Goal: Task Accomplishment & Management: Use online tool/utility

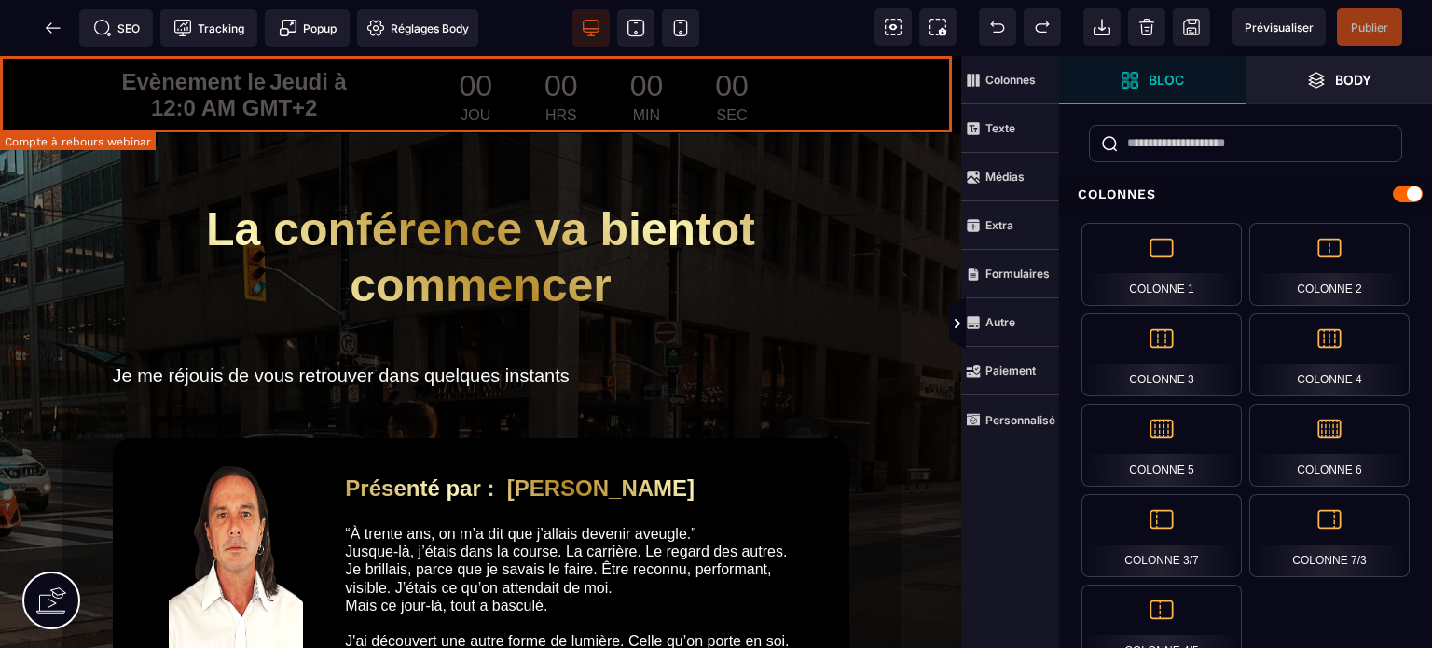
click at [0, 118] on div "Evènement le Jeudi à 12:0 AM GMT+2 00 JOU 00 HRS 00 MIN 00 SEC" at bounding box center [481, 94] width 962 height 77
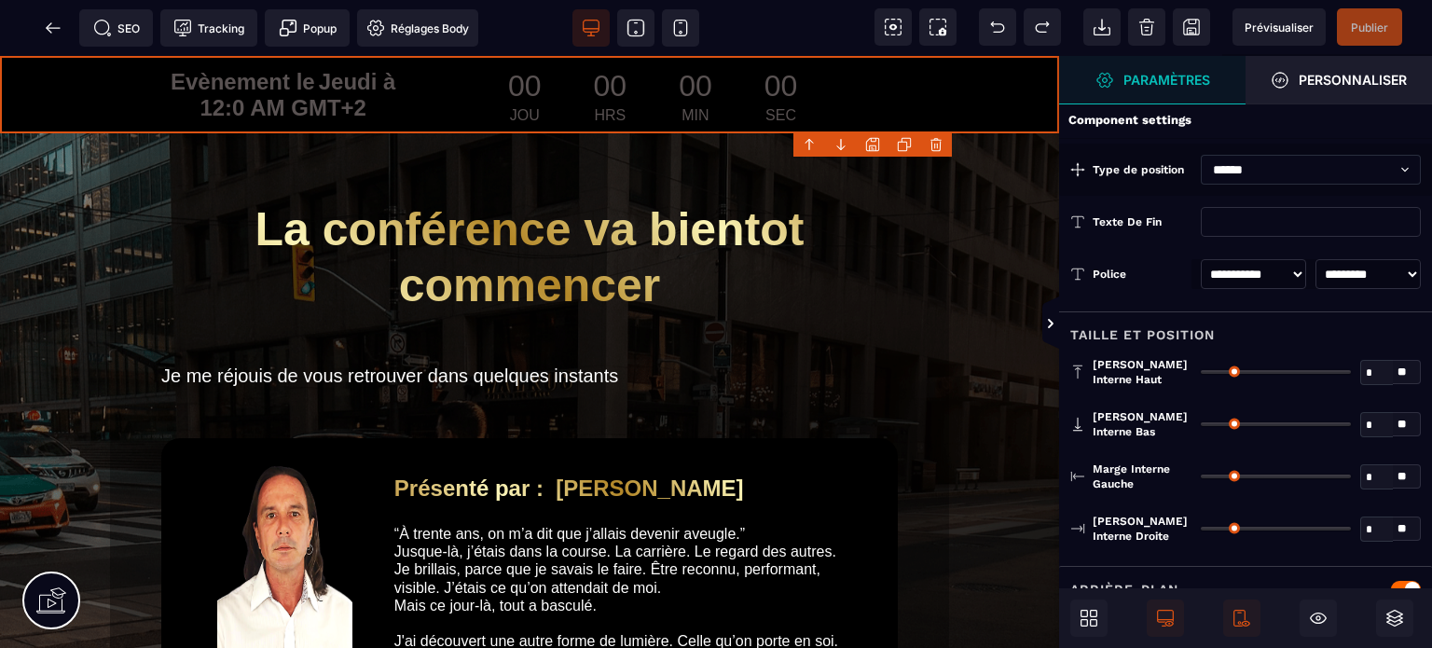
type input "*"
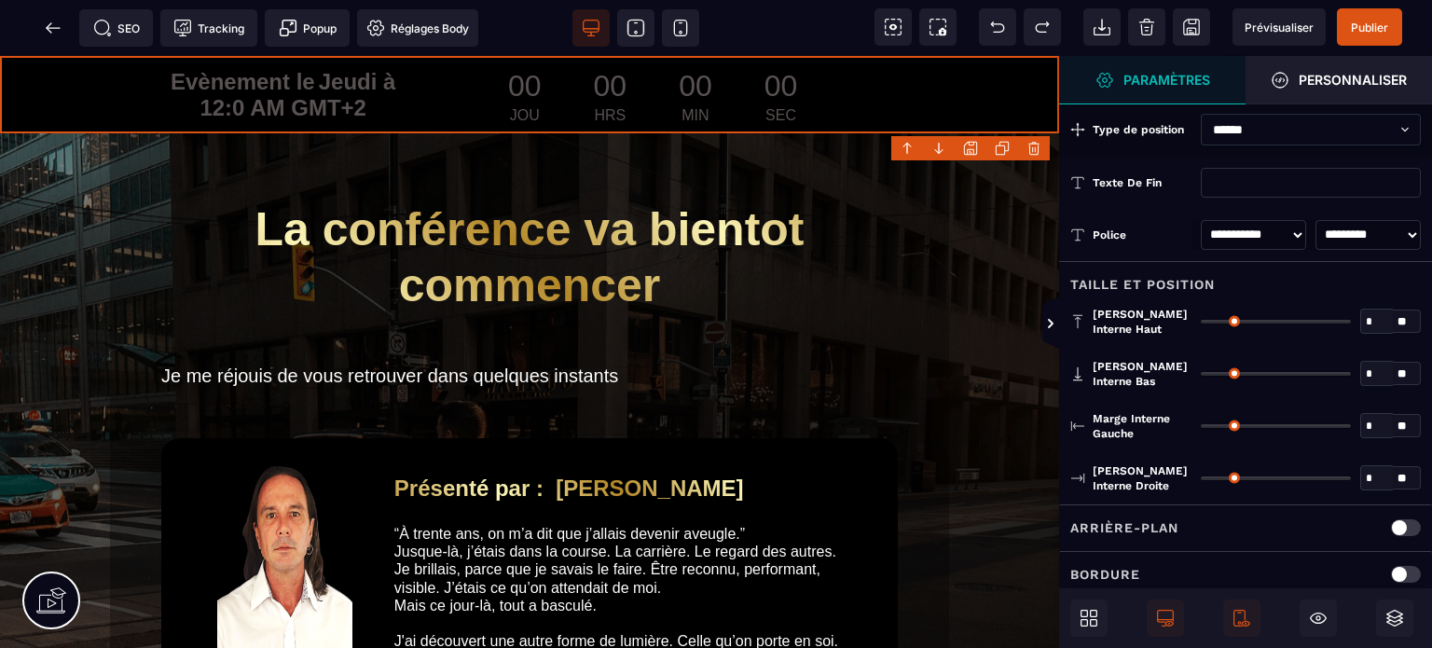
click at [1122, 525] on p "Arrière-plan" at bounding box center [1125, 528] width 108 height 22
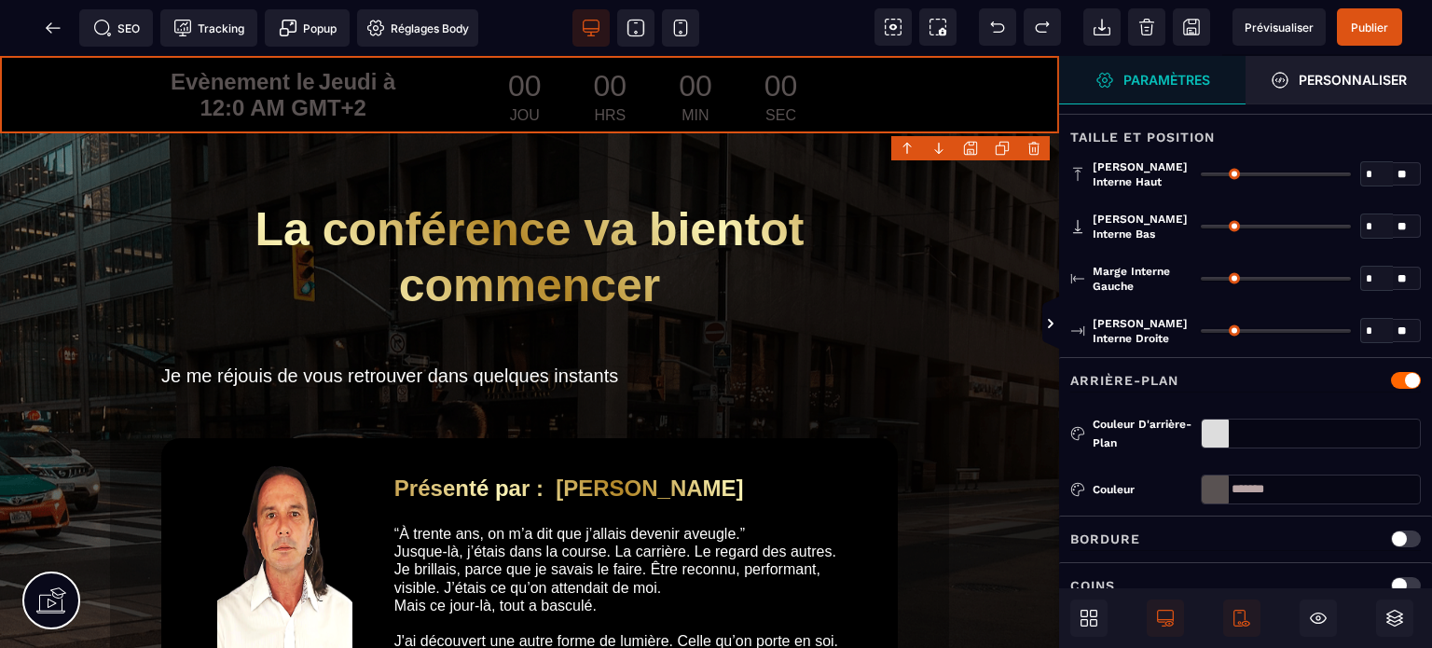
scroll to position [149, 0]
click at [1216, 434] on div at bounding box center [1215, 432] width 27 height 28
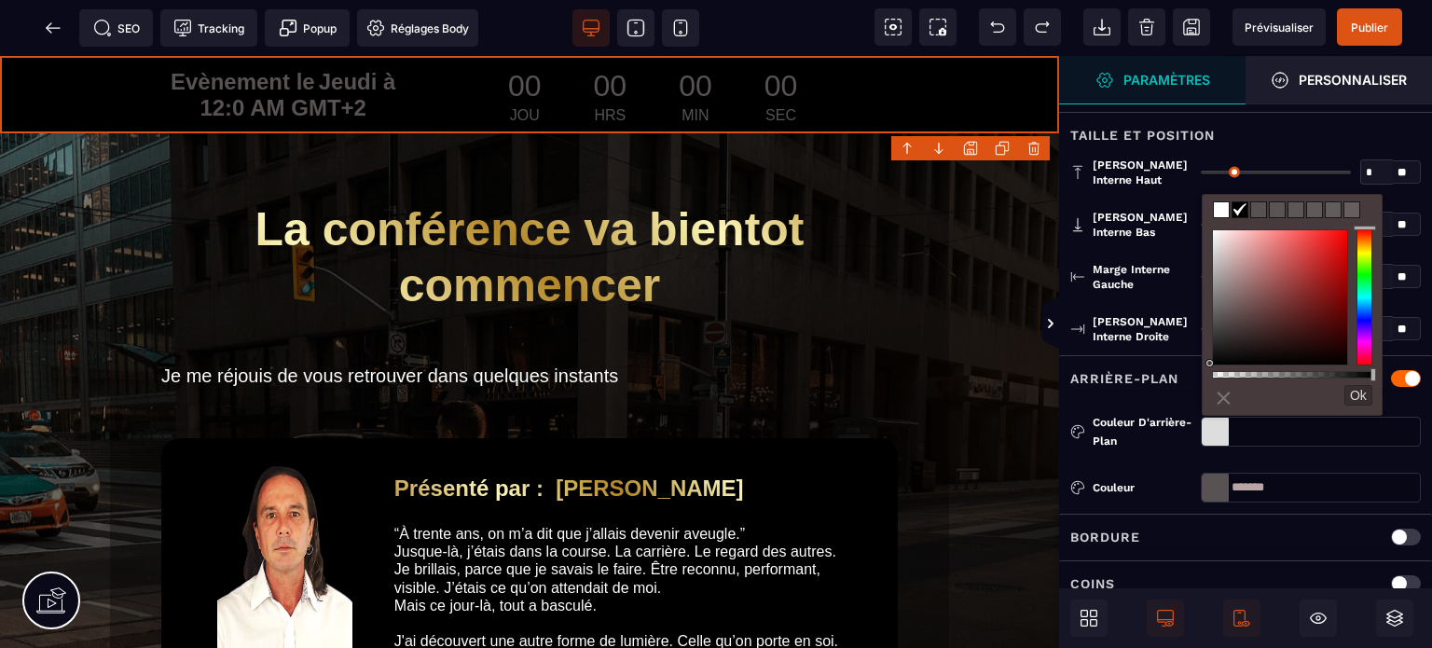
click at [1164, 429] on div "Couleur d'arrière-plan" at bounding box center [1142, 431] width 99 height 37
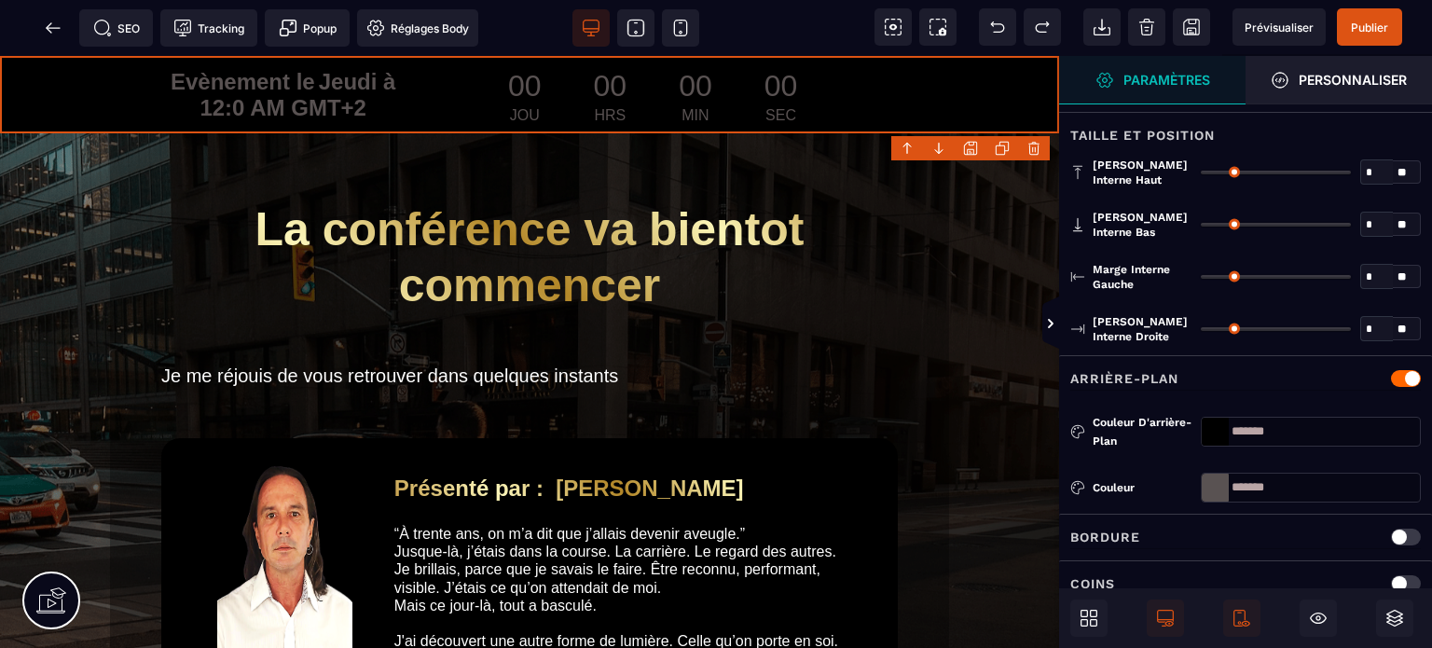
click at [1220, 436] on div at bounding box center [1215, 432] width 27 height 28
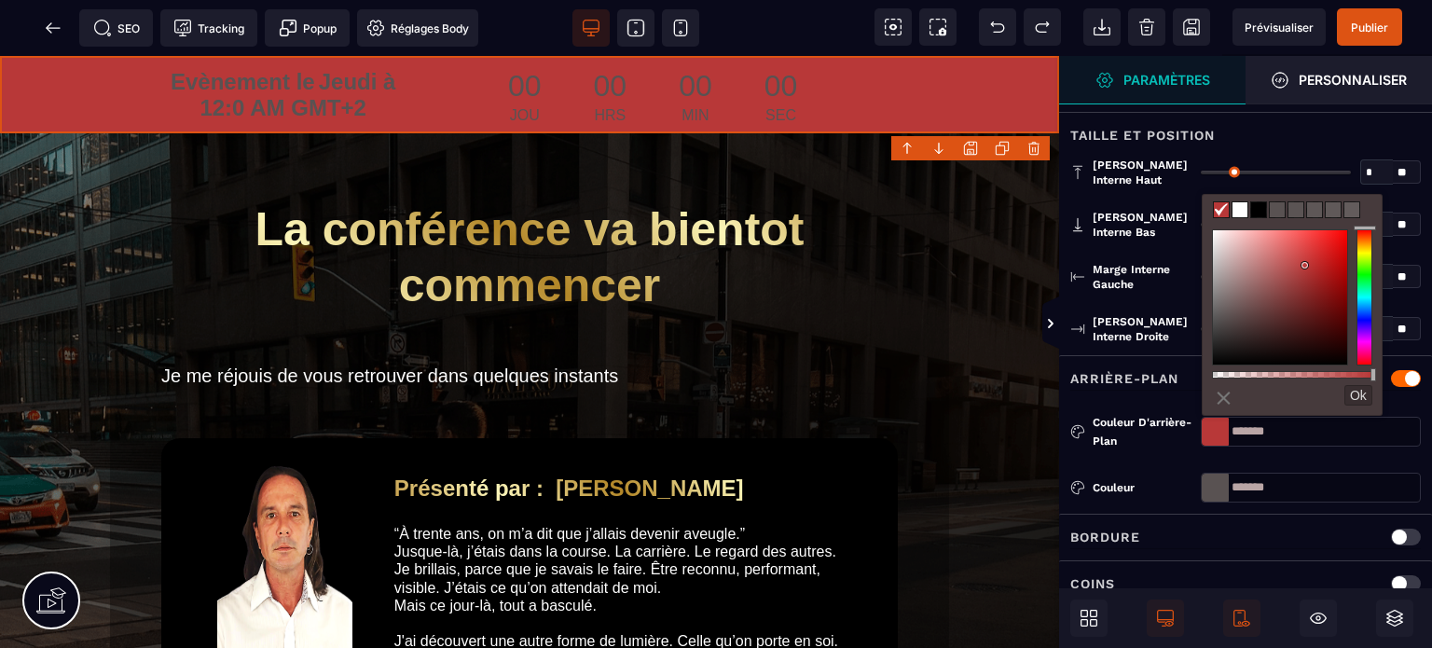
type input "*******"
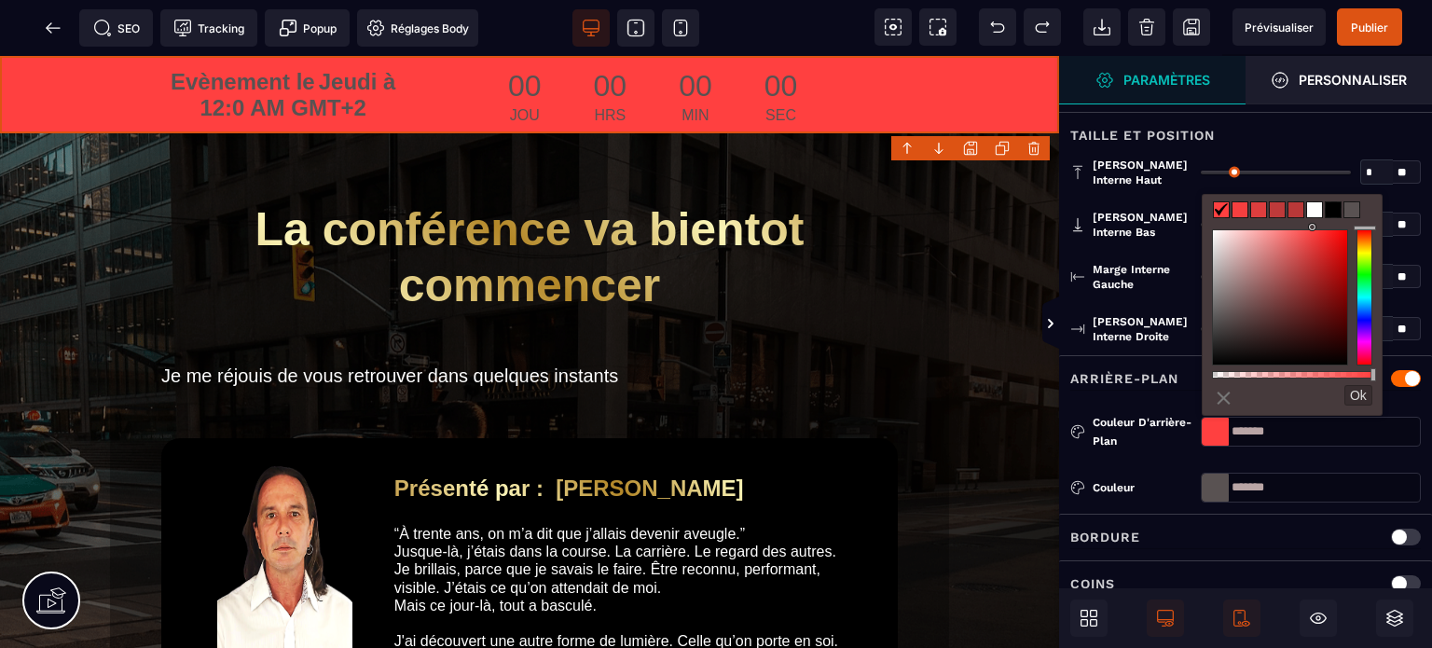
drag, startPoint x: 1307, startPoint y: 267, endPoint x: 1314, endPoint y: 218, distance: 49.1
click at [1314, 218] on div "less ⨯ Ok" at bounding box center [1292, 305] width 181 height 222
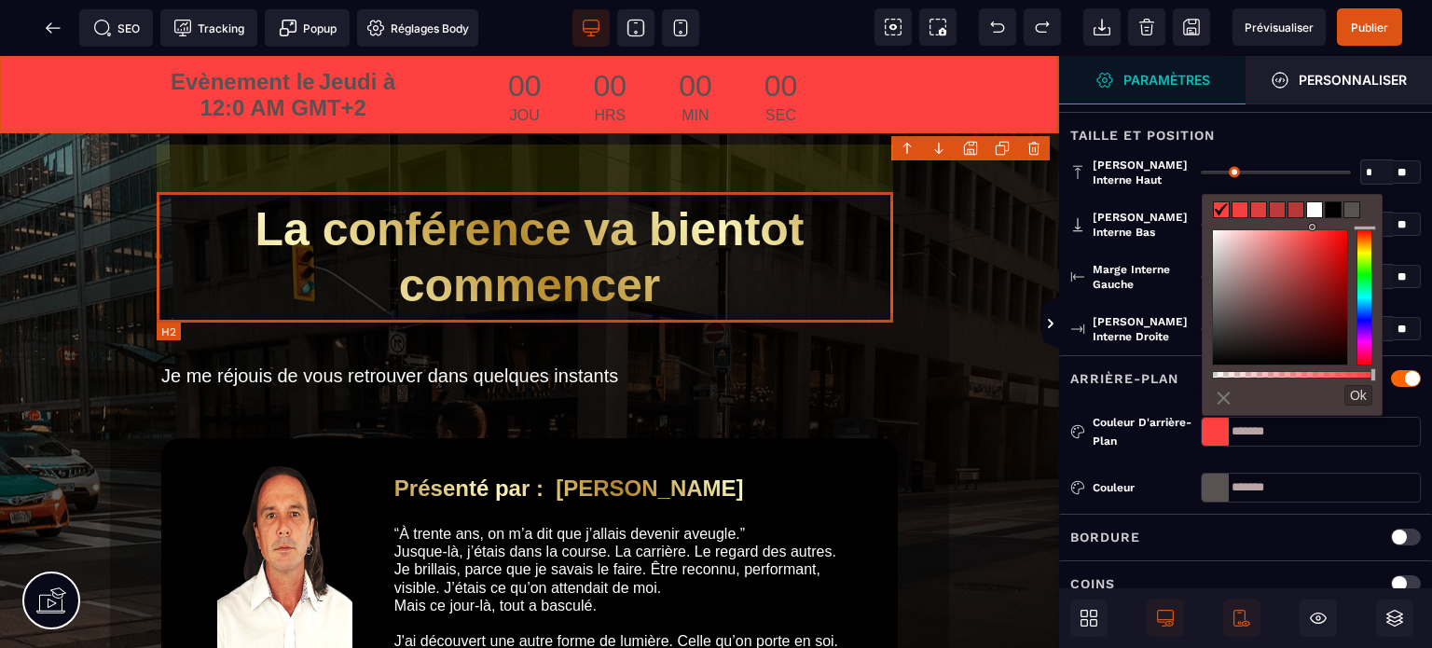
click at [694, 213] on h2 "La conférence va bientot commencer" at bounding box center [529, 257] width 737 height 131
select select
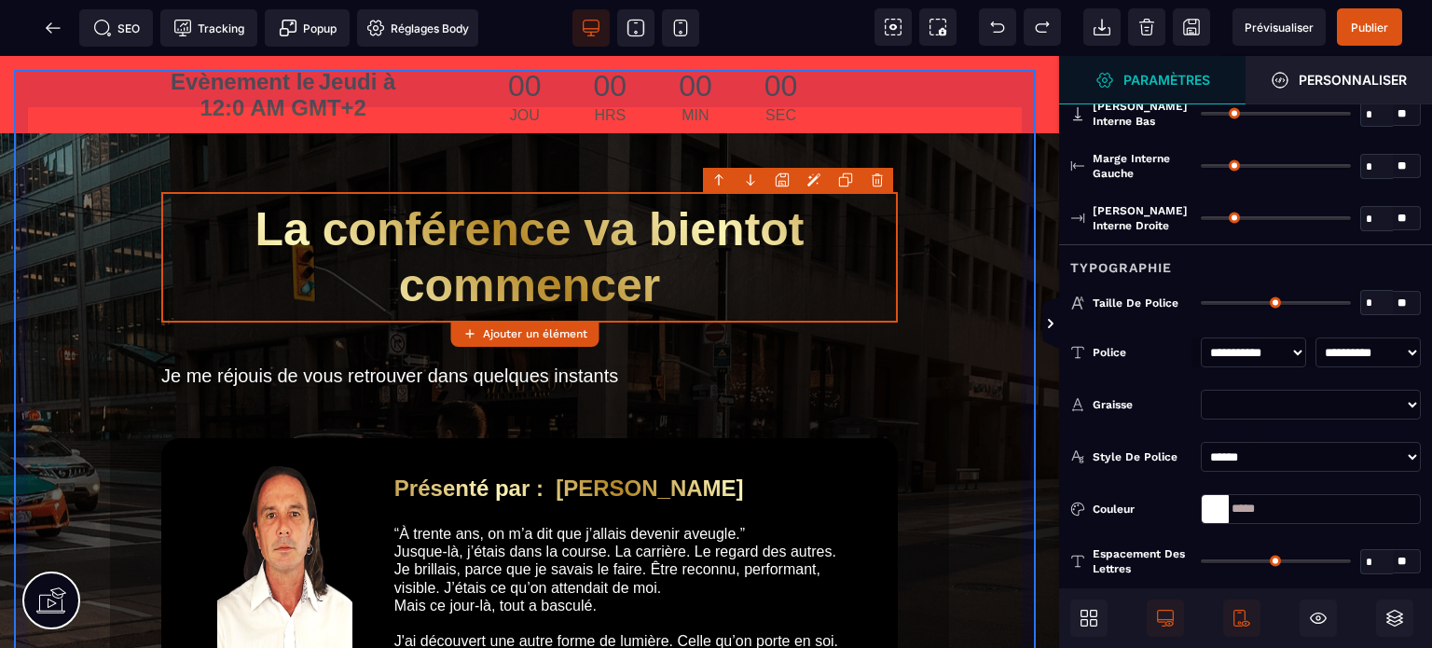
type input "**"
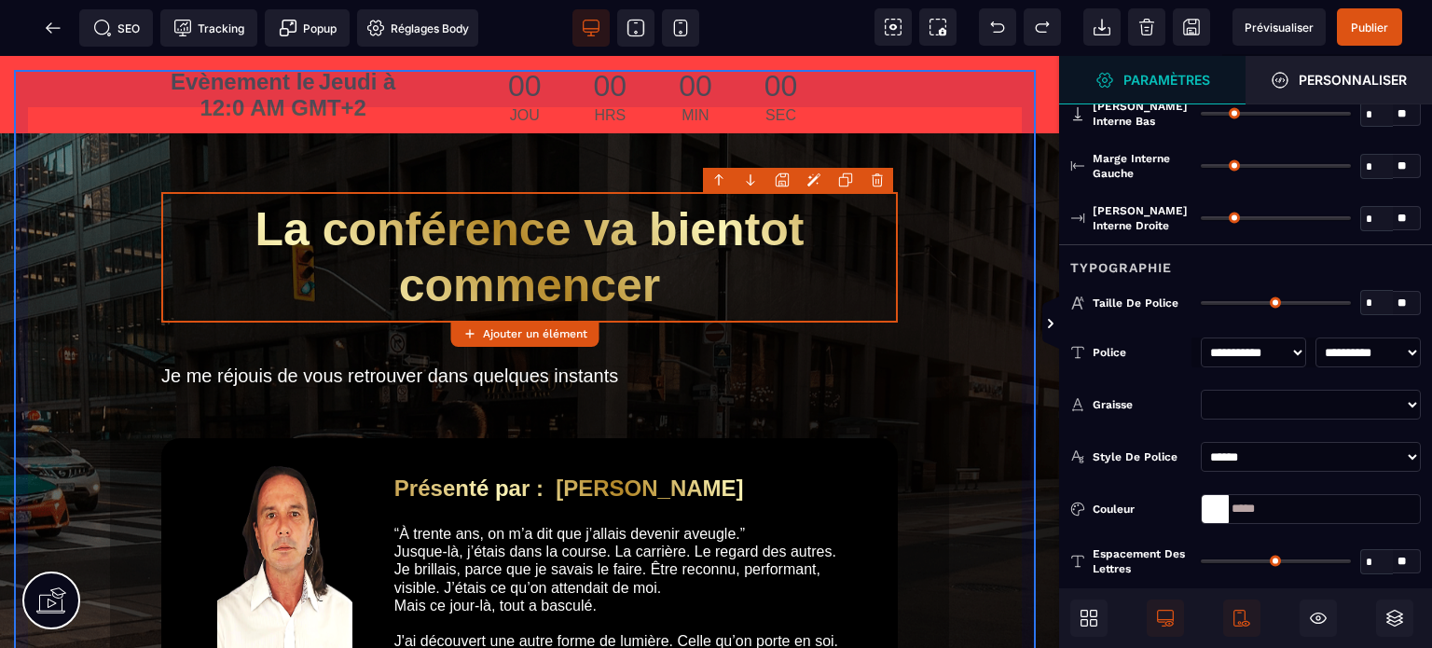
type input "**"
type input "*"
type input "**"
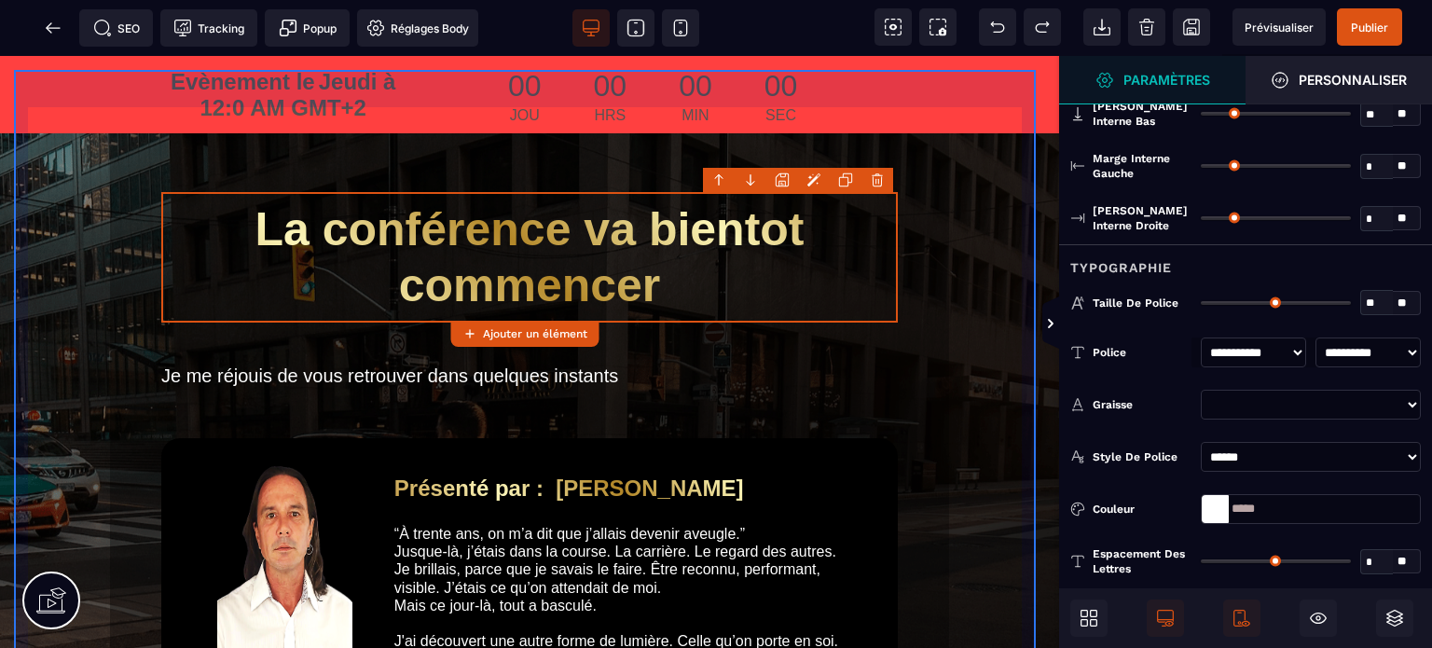
type input "*"
type input "**"
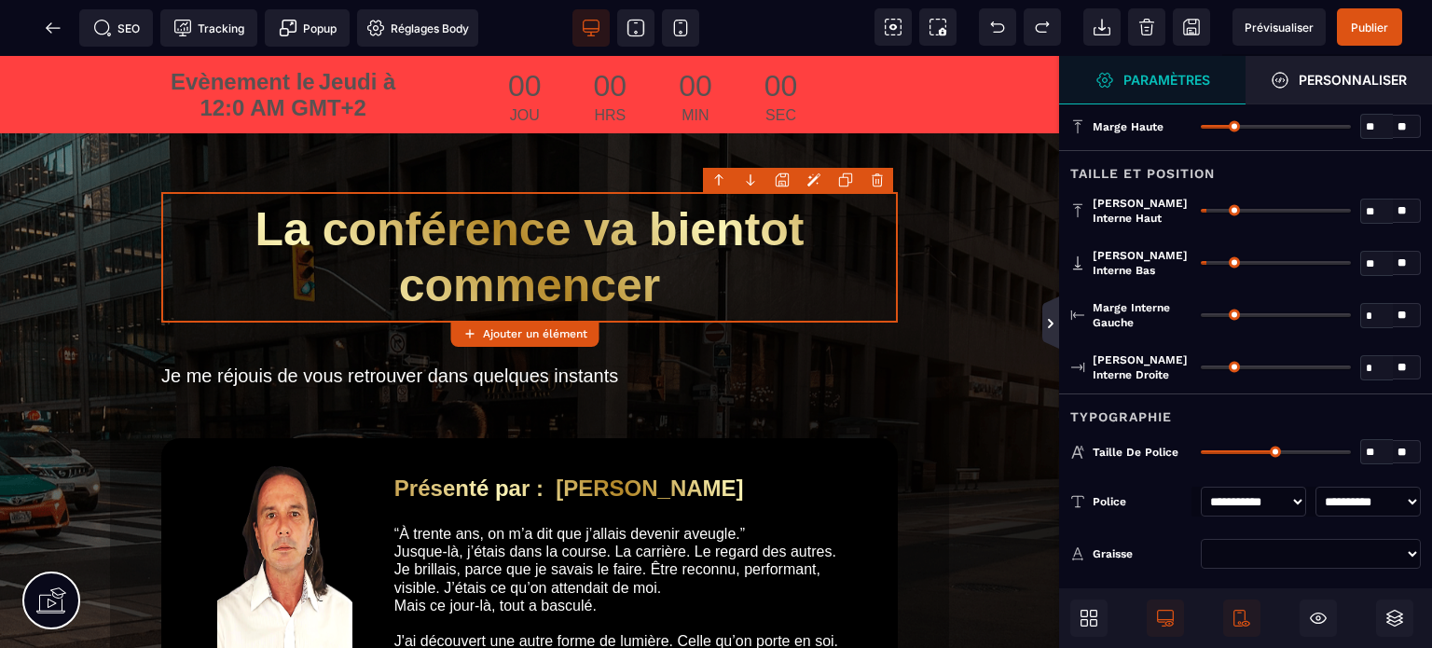
click at [1059, 319] on icon at bounding box center [1051, 323] width 17 height 52
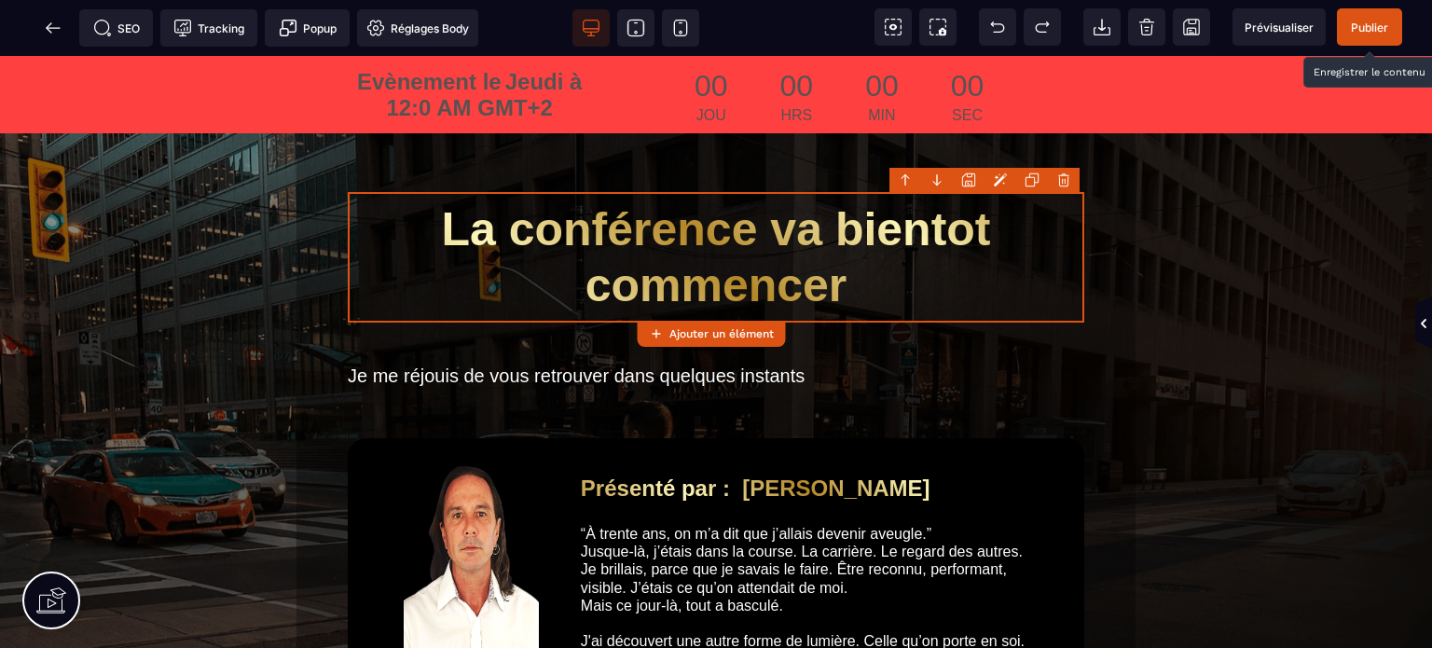
click at [1373, 29] on span "Publier" at bounding box center [1369, 28] width 37 height 14
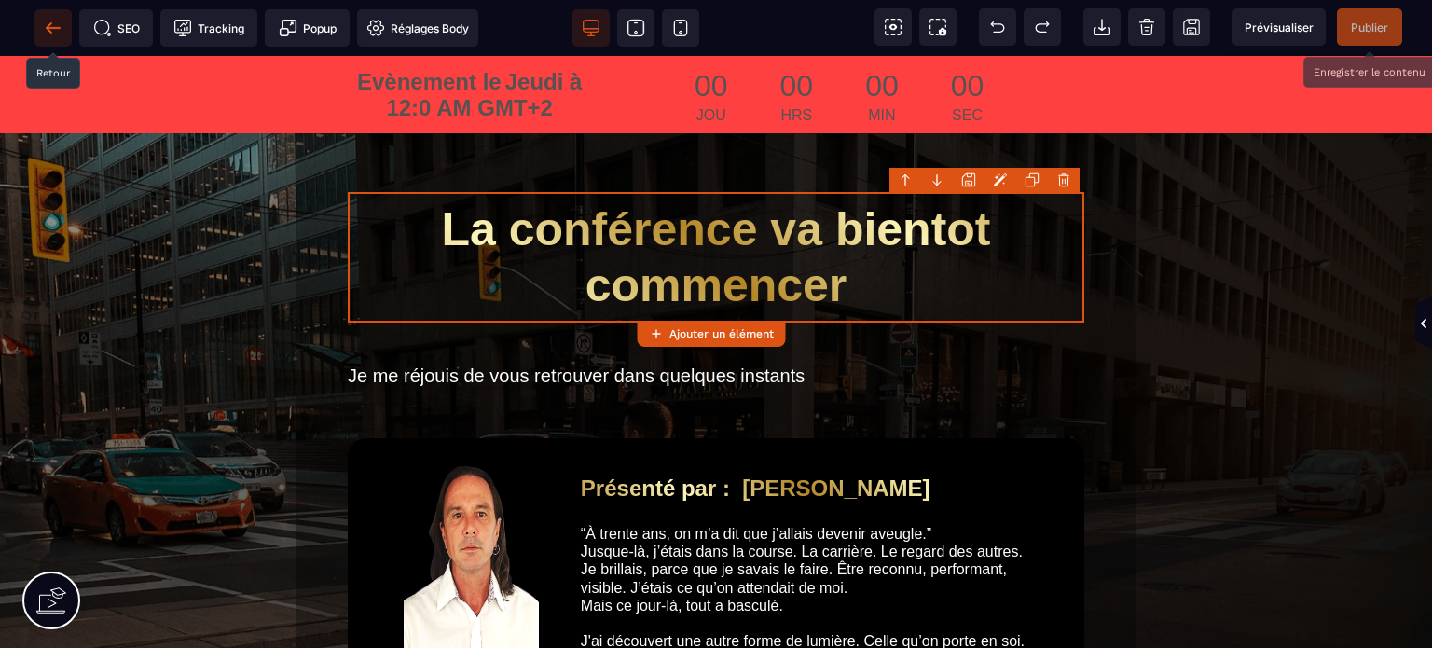
click at [58, 22] on icon at bounding box center [53, 28] width 19 height 19
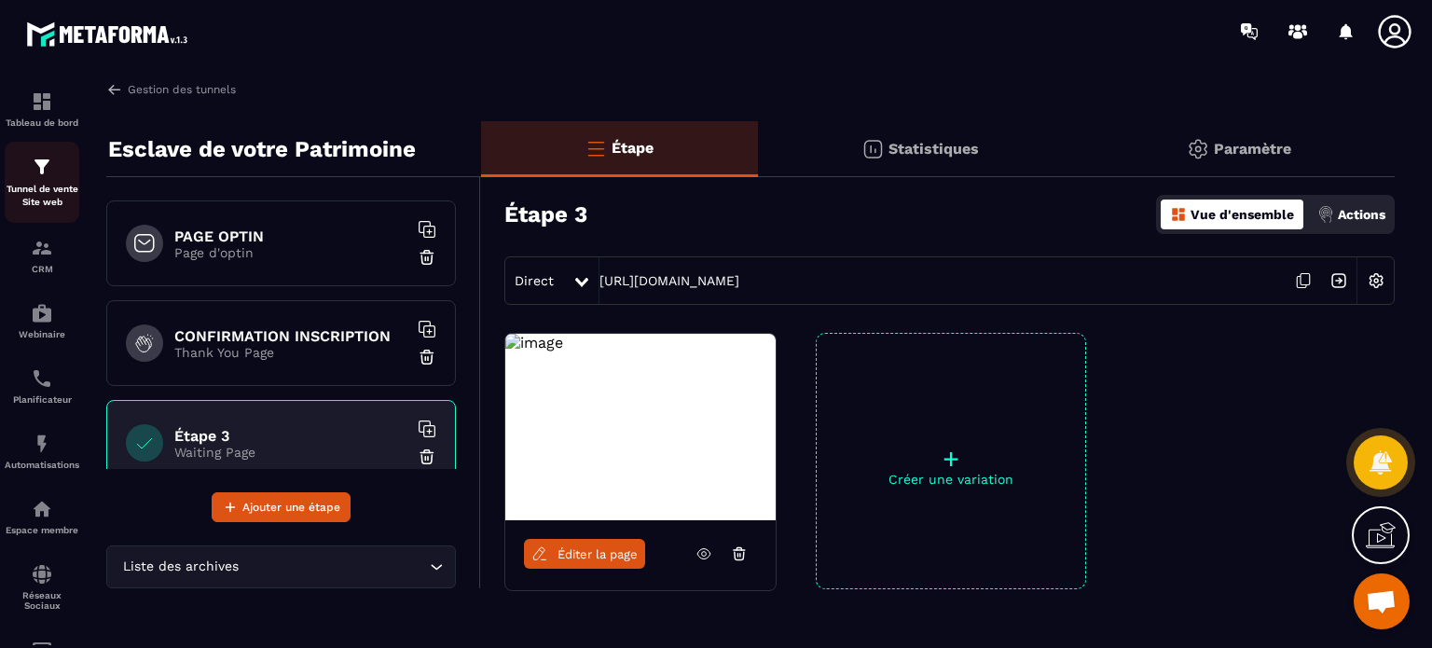
click at [44, 194] on p "Tunnel de vente Site web" at bounding box center [42, 196] width 75 height 26
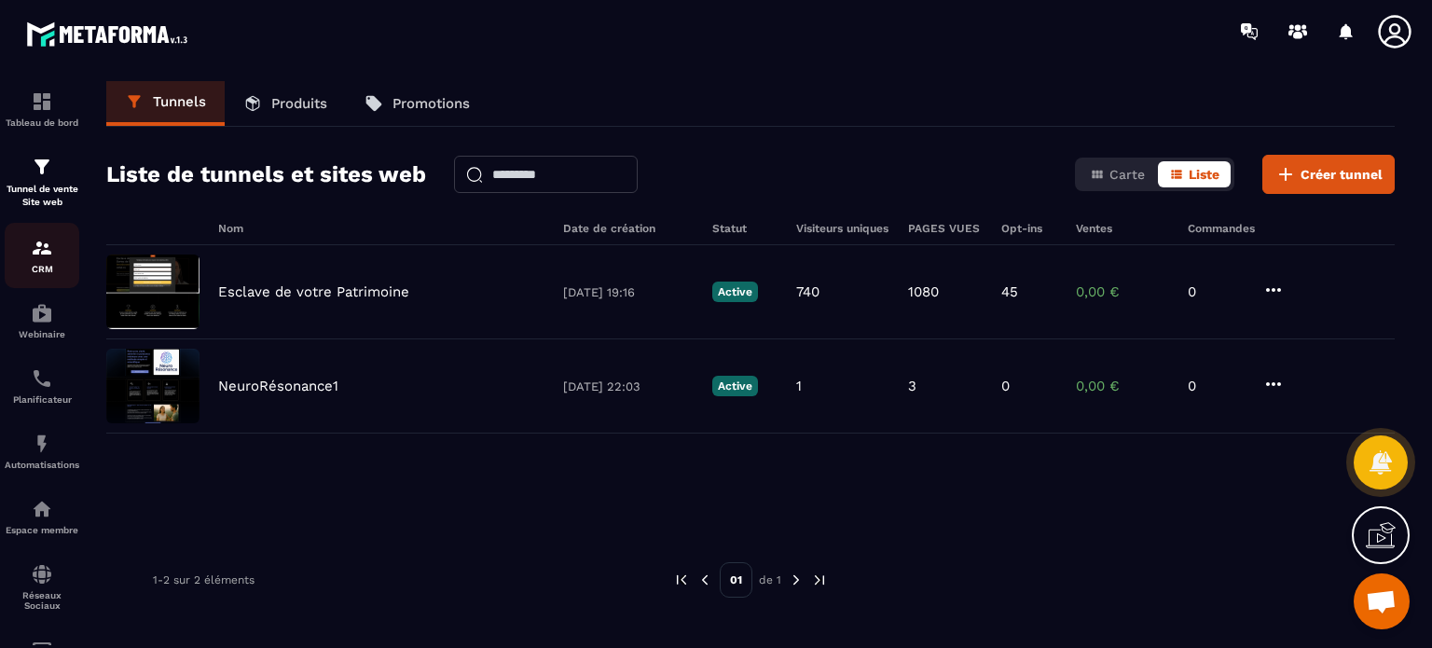
click at [40, 288] on link "CRM" at bounding box center [42, 255] width 75 height 65
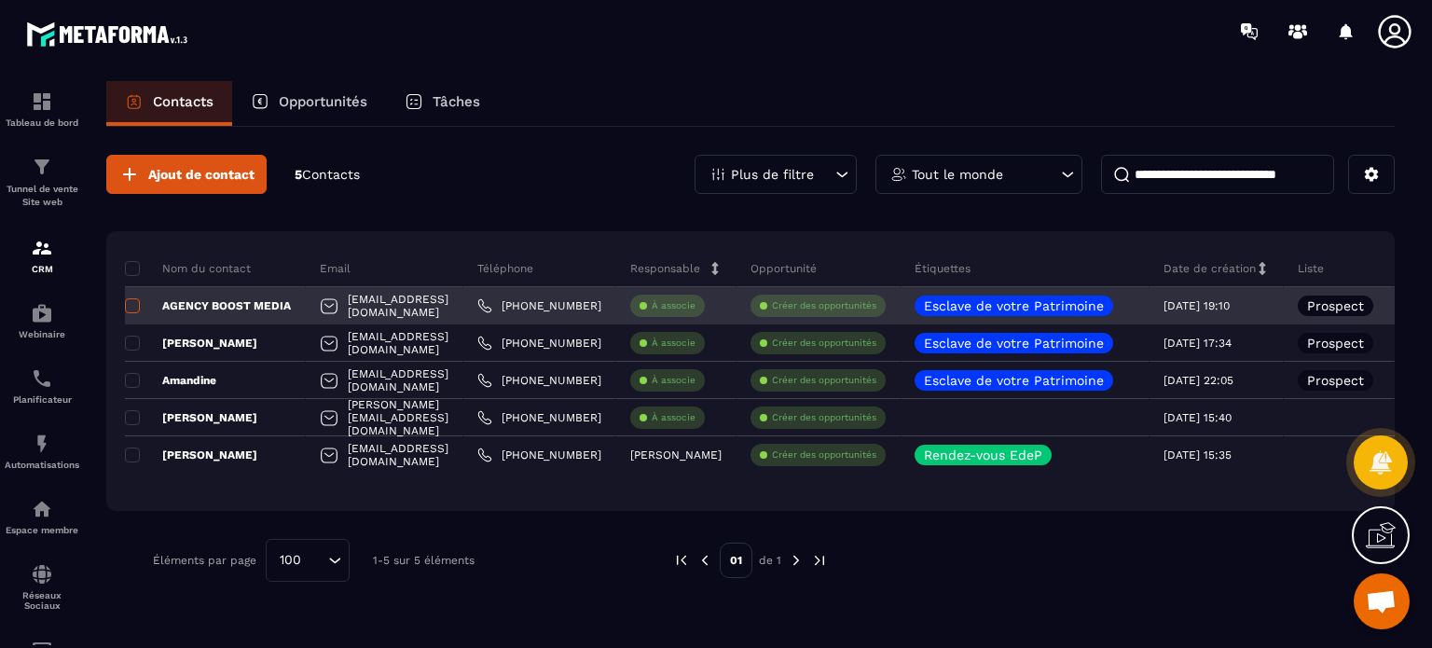
click at [130, 313] on label at bounding box center [131, 311] width 13 height 13
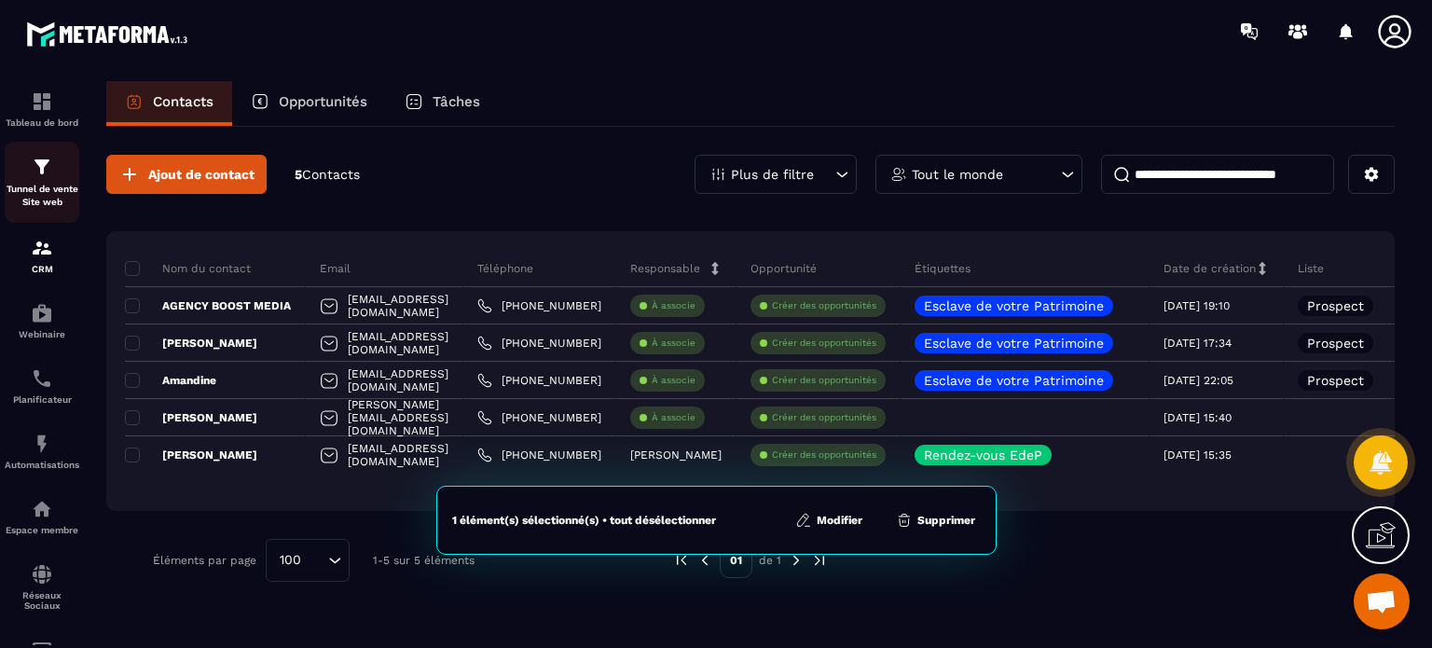
click at [29, 189] on p "Tunnel de vente Site web" at bounding box center [42, 196] width 75 height 26
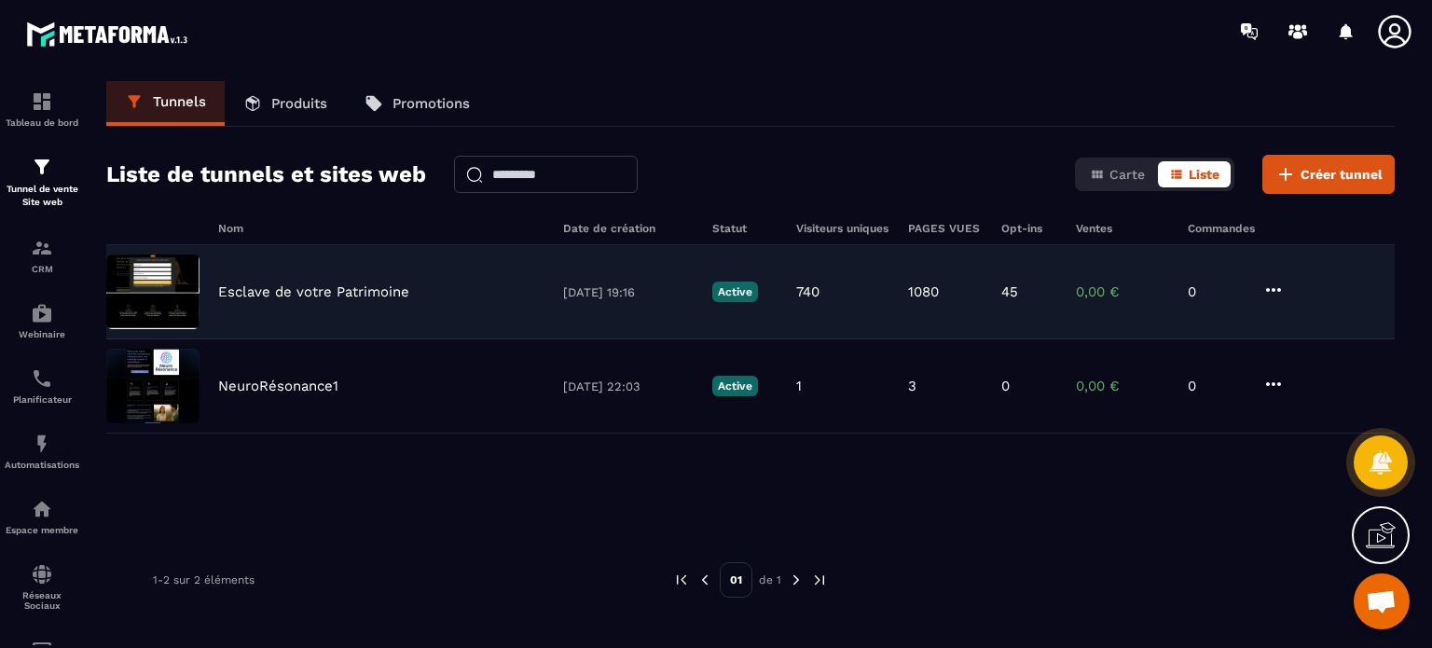
click at [300, 287] on p "Esclave de votre Patrimoine" at bounding box center [313, 292] width 191 height 17
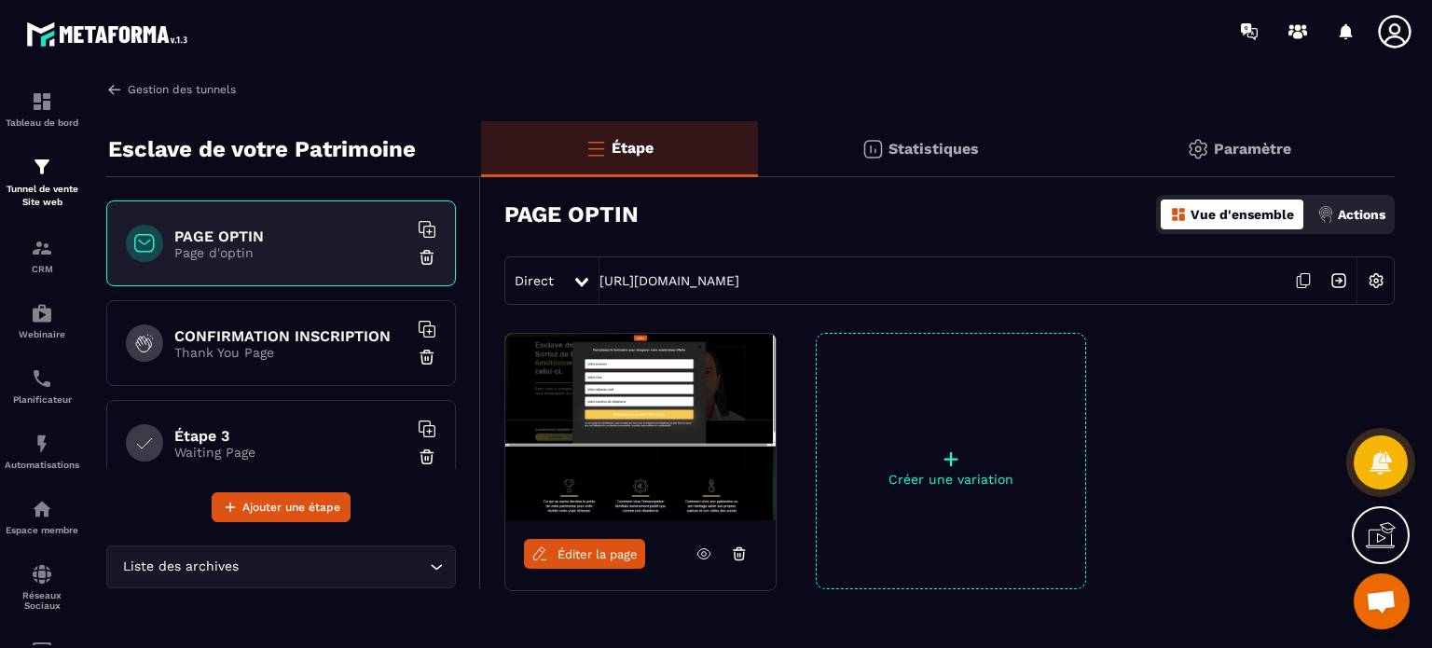
click at [204, 85] on link "Gestion des tunnels" at bounding box center [171, 89] width 130 height 17
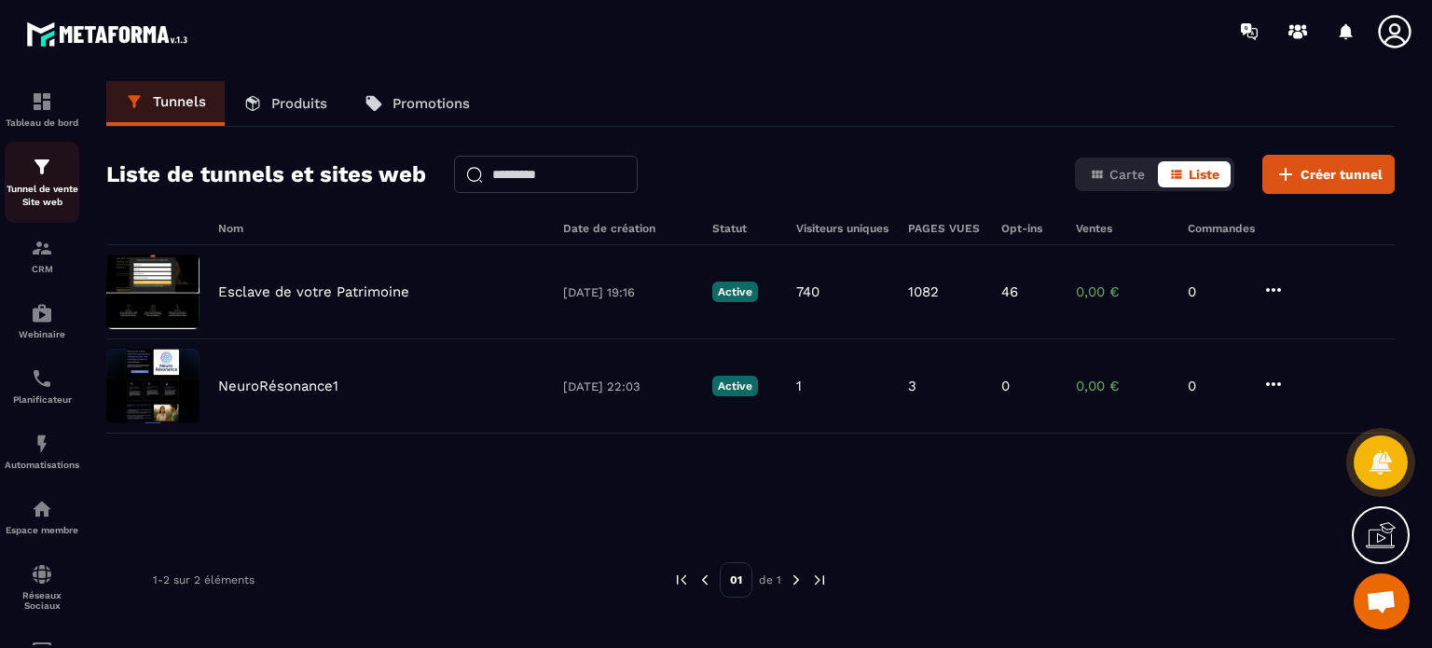
click at [50, 174] on img at bounding box center [42, 167] width 22 height 22
click at [35, 252] on img at bounding box center [42, 248] width 22 height 22
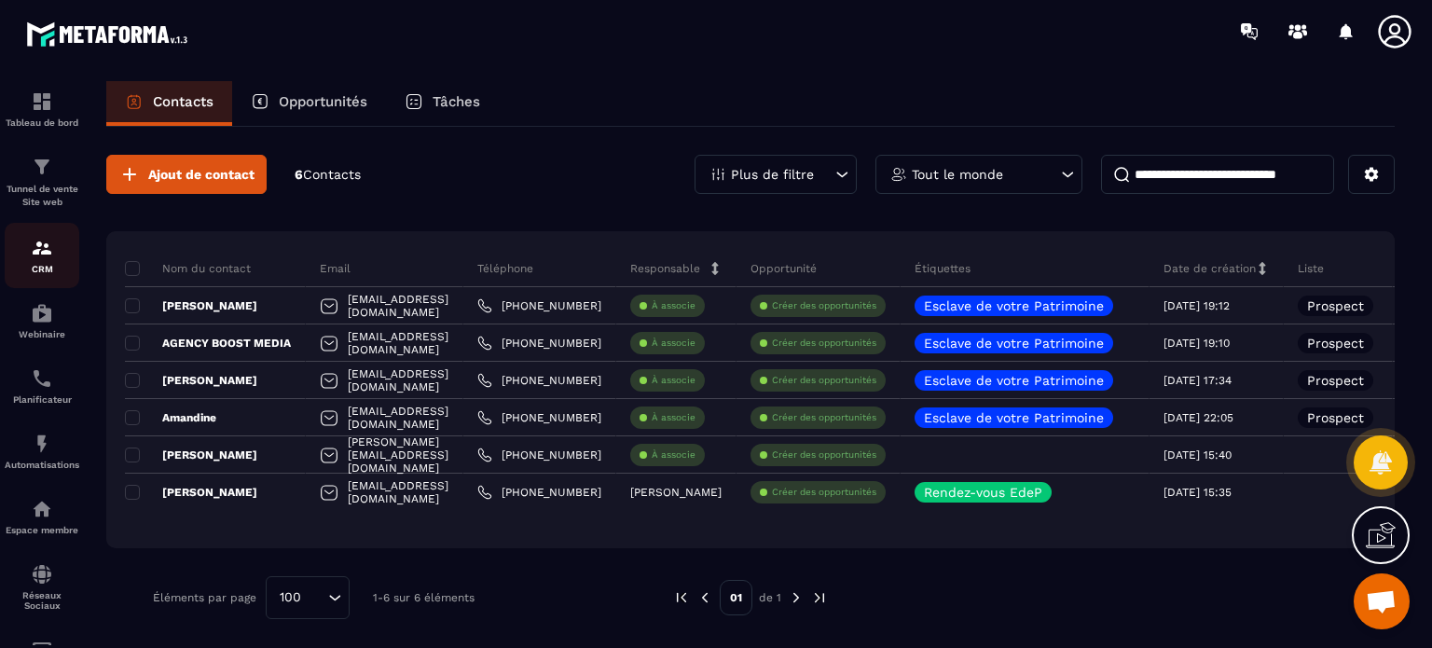
click at [34, 282] on link "CRM" at bounding box center [42, 255] width 75 height 65
click at [41, 178] on img at bounding box center [42, 167] width 22 height 22
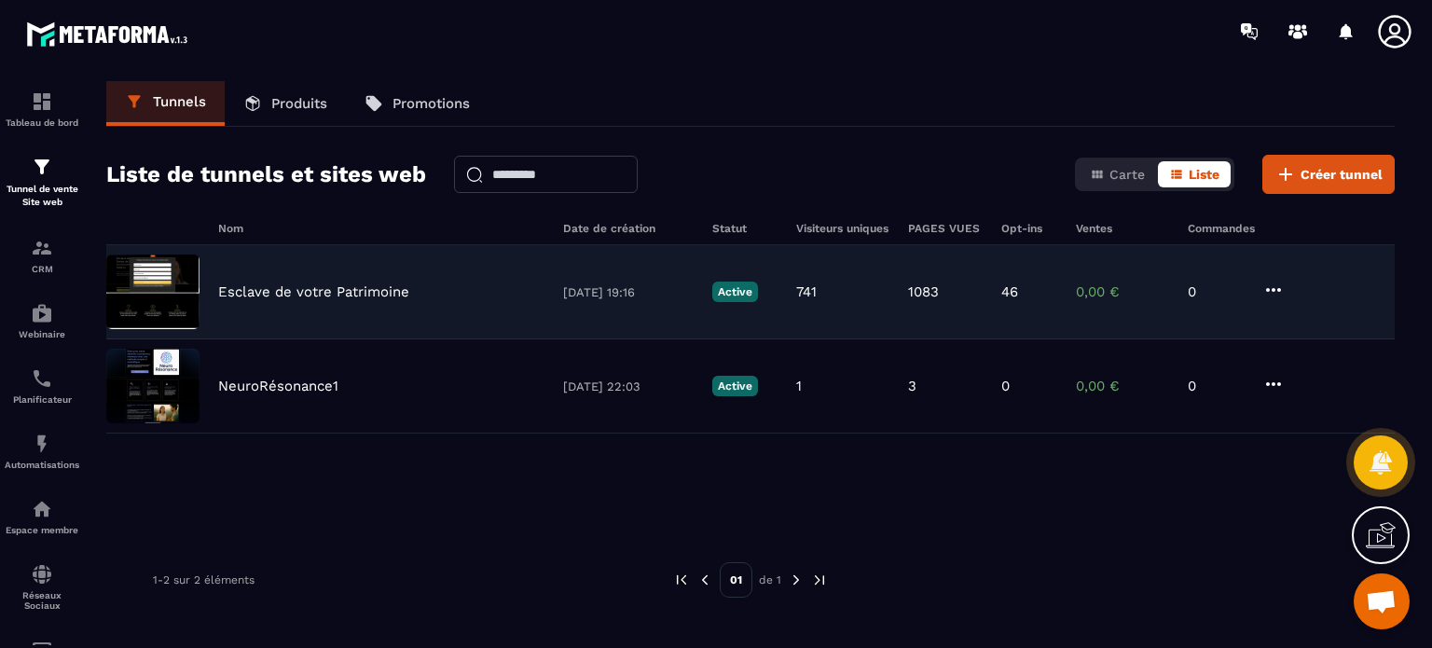
click at [277, 290] on p "Esclave de votre Patrimoine" at bounding box center [313, 292] width 191 height 17
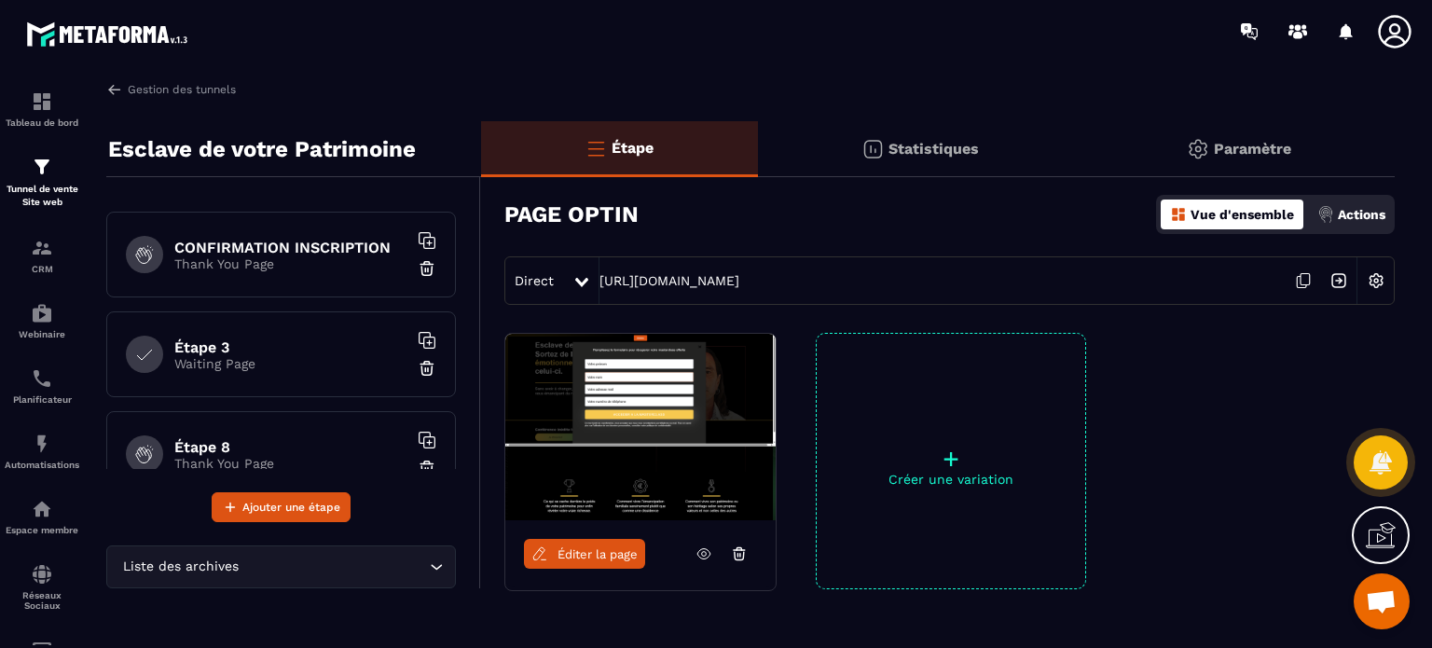
scroll to position [95, 0]
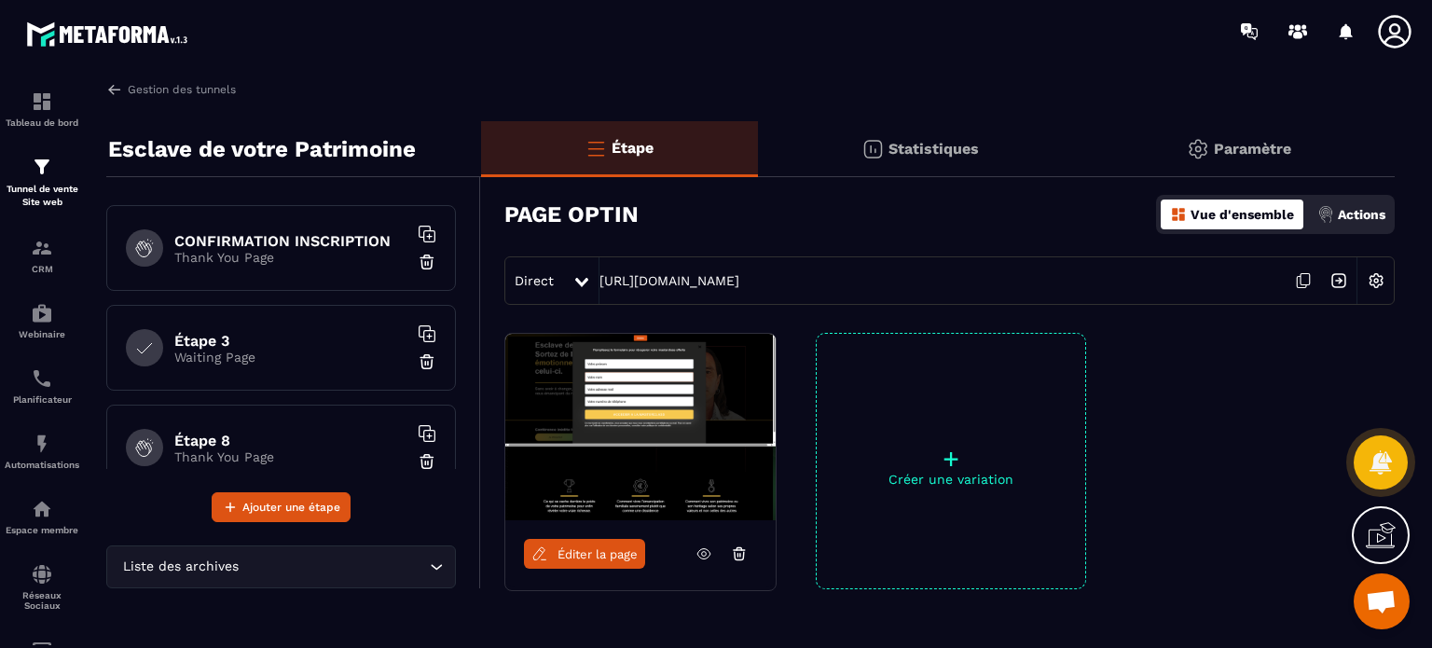
click at [278, 376] on div "Étape 3 Waiting Page" at bounding box center [281, 348] width 350 height 86
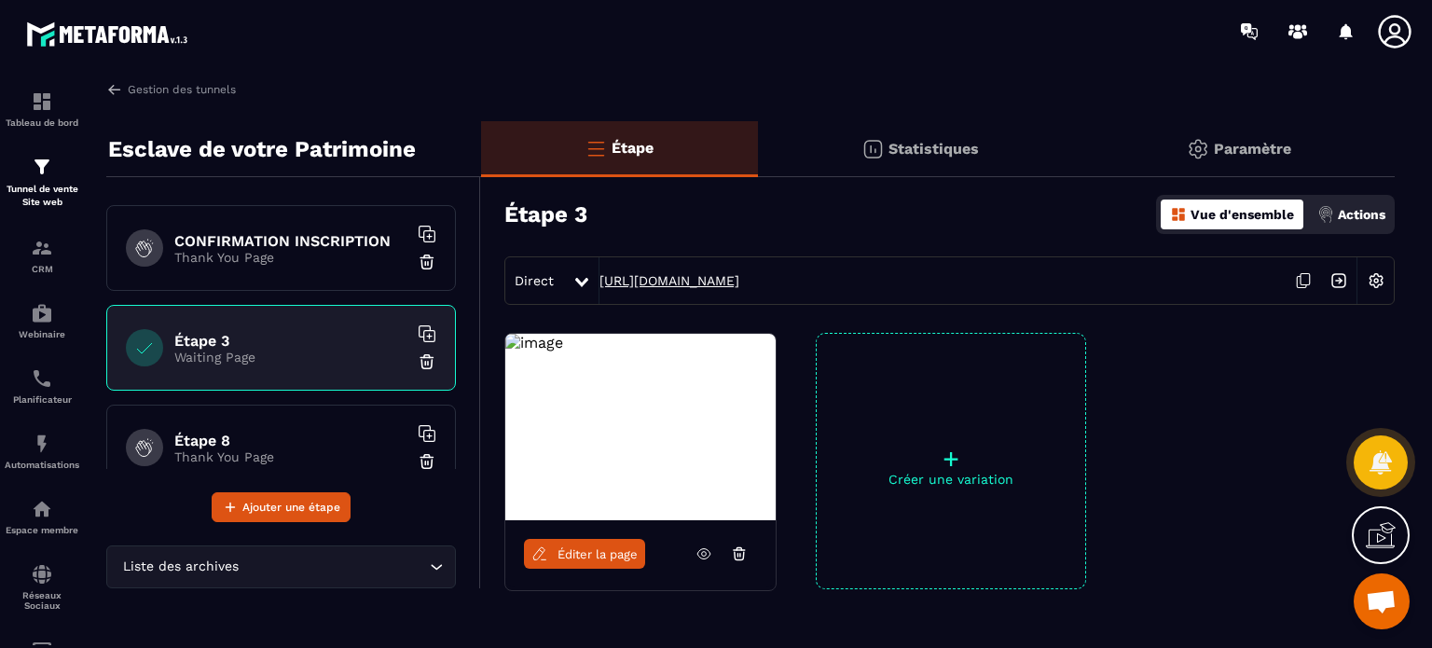
click at [717, 286] on link "[URL][DOMAIN_NAME]" at bounding box center [670, 280] width 140 height 15
click at [612, 553] on span "Éditer la page" at bounding box center [598, 554] width 80 height 14
